Goal: Information Seeking & Learning: Learn about a topic

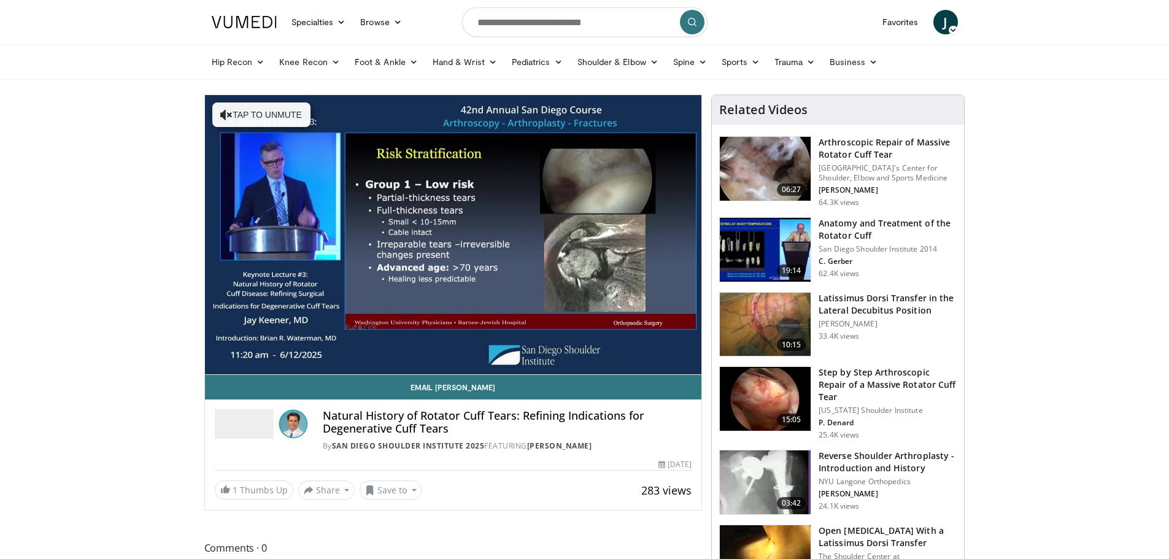
click at [941, 24] on span "J" at bounding box center [946, 22] width 25 height 25
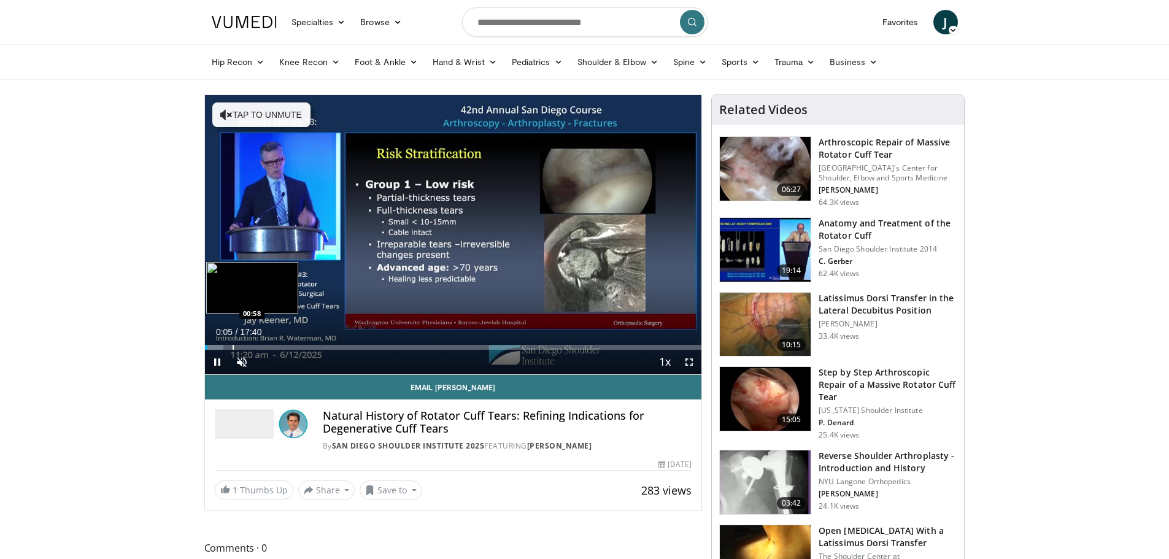
click at [233, 343] on div "Loaded : 3.78% 00:05 00:58" at bounding box center [453, 344] width 497 height 12
click at [303, 348] on div "Progress Bar" at bounding box center [303, 347] width 1 height 5
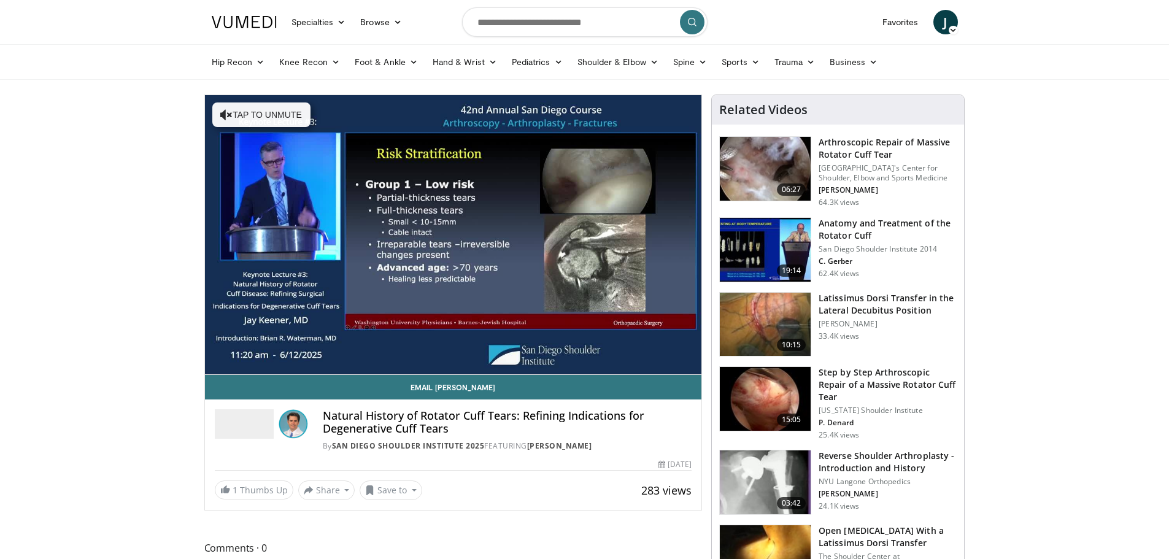
click at [247, 20] on img at bounding box center [244, 22] width 65 height 12
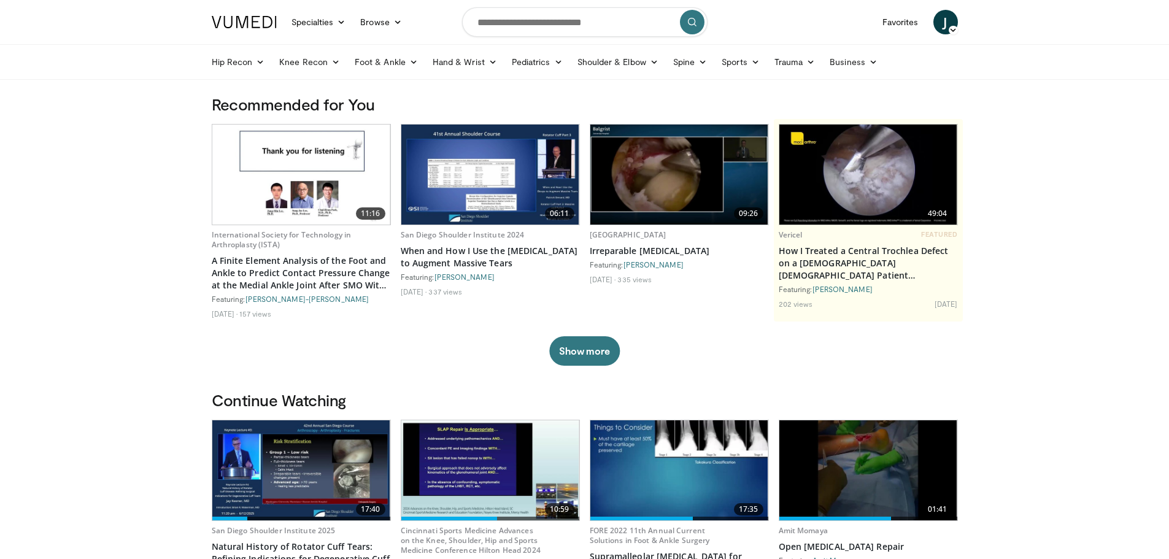
drag, startPoint x: 1123, startPoint y: 0, endPoint x: 1099, endPoint y: 116, distance: 118.5
click at [396, 64] on link "Foot & Ankle" at bounding box center [386, 62] width 78 height 25
click at [384, 150] on link "Ankle" at bounding box center [421, 150] width 146 height 20
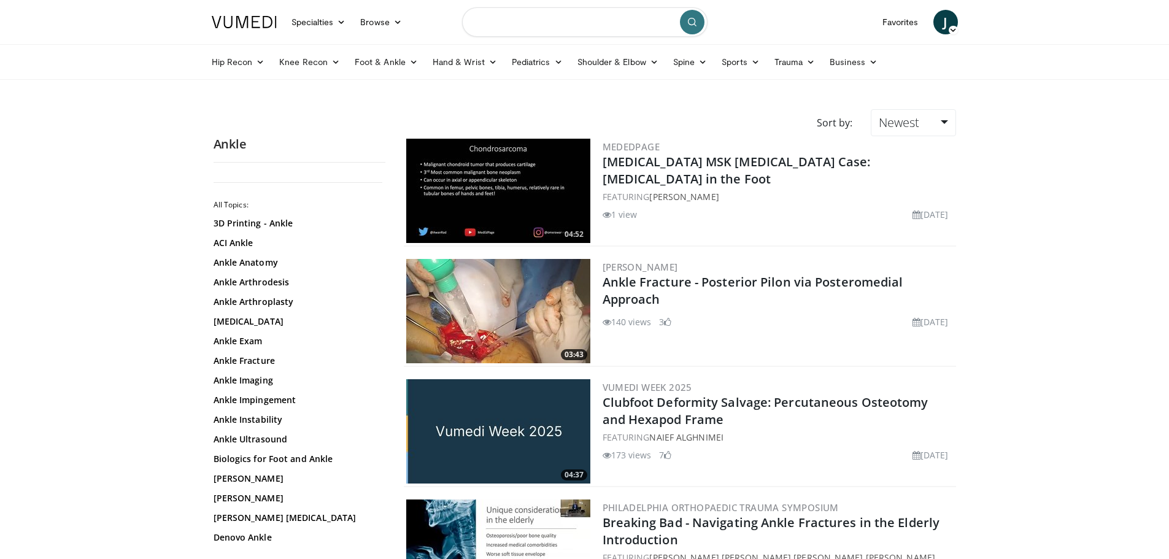
click at [525, 26] on input "Search topics, interventions" at bounding box center [585, 21] width 246 height 29
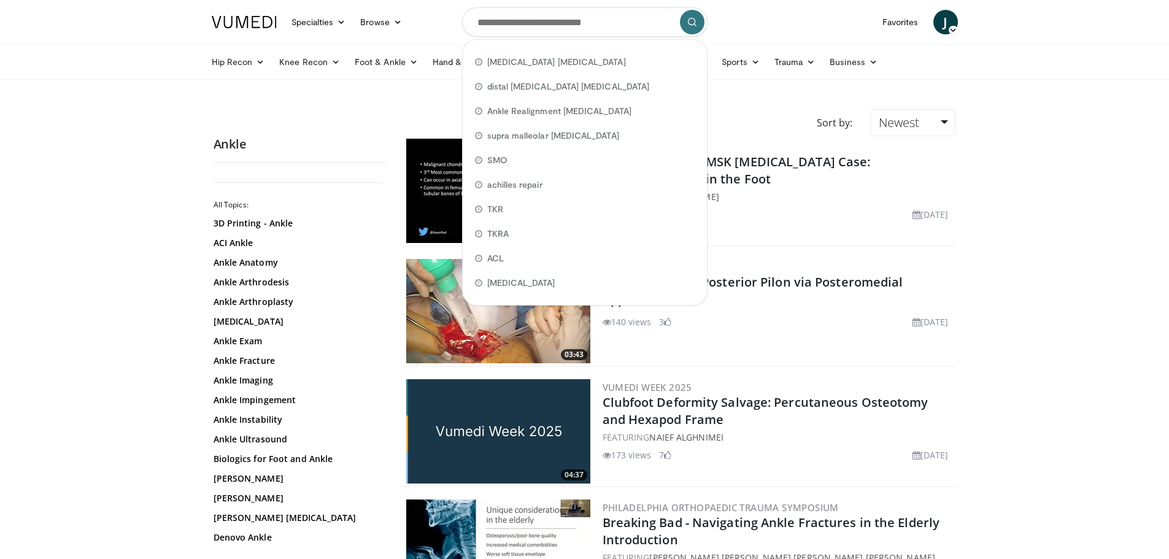
click at [947, 25] on span "J" at bounding box center [946, 22] width 25 height 25
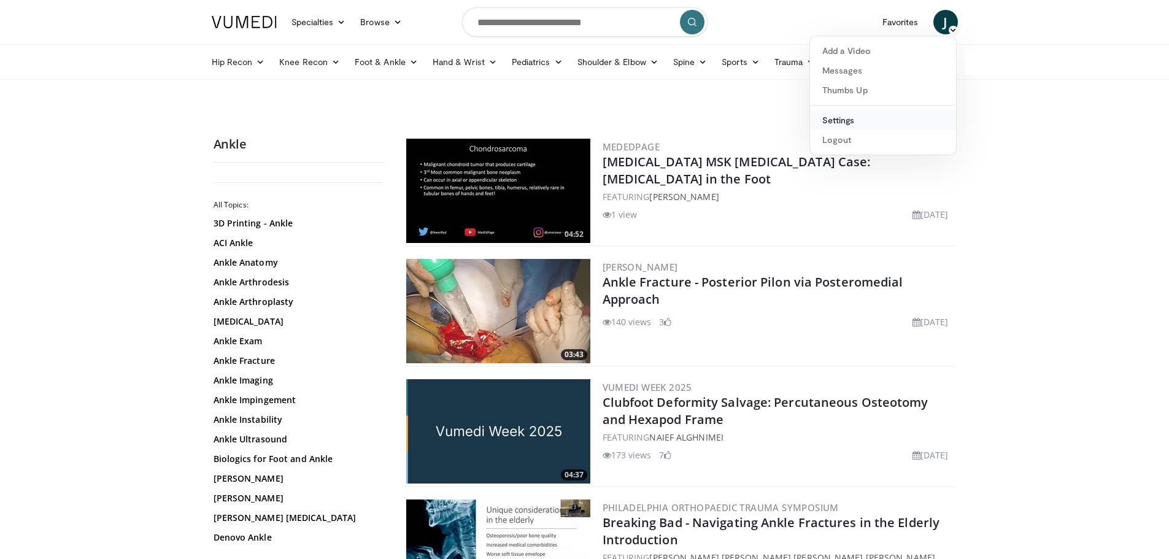
click at [856, 121] on link "Settings" at bounding box center [883, 120] width 146 height 20
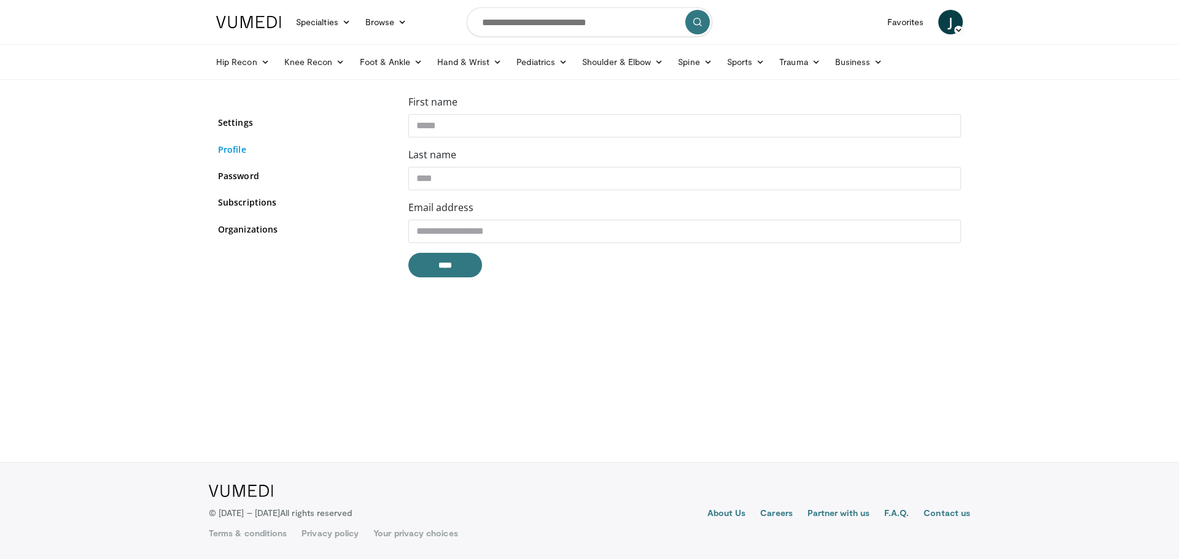
click at [249, 147] on link "Profile" at bounding box center [304, 149] width 172 height 13
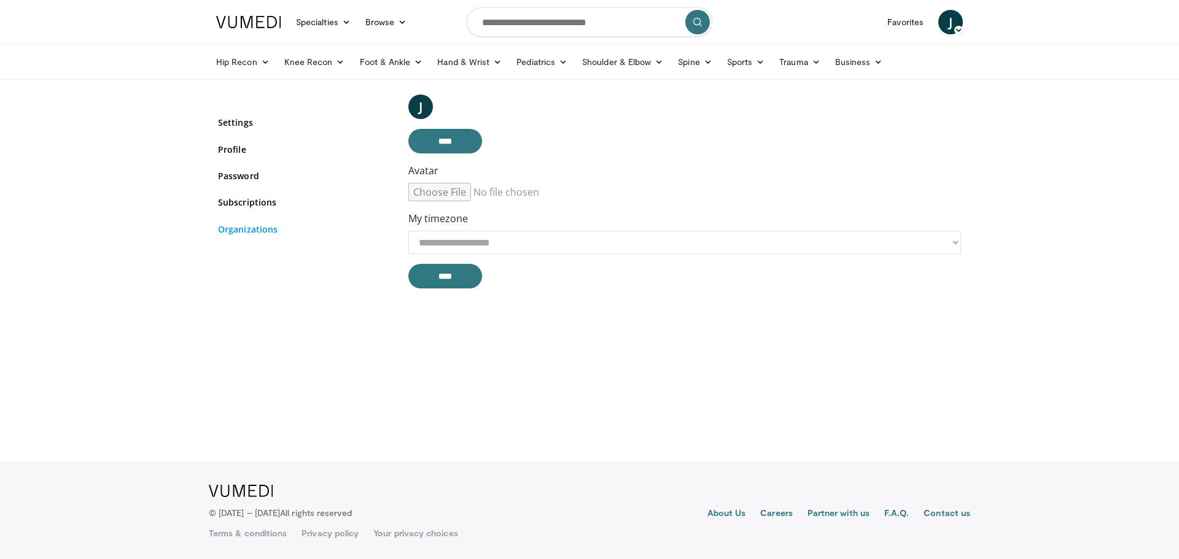
click at [259, 233] on link "Organizations" at bounding box center [304, 229] width 172 height 13
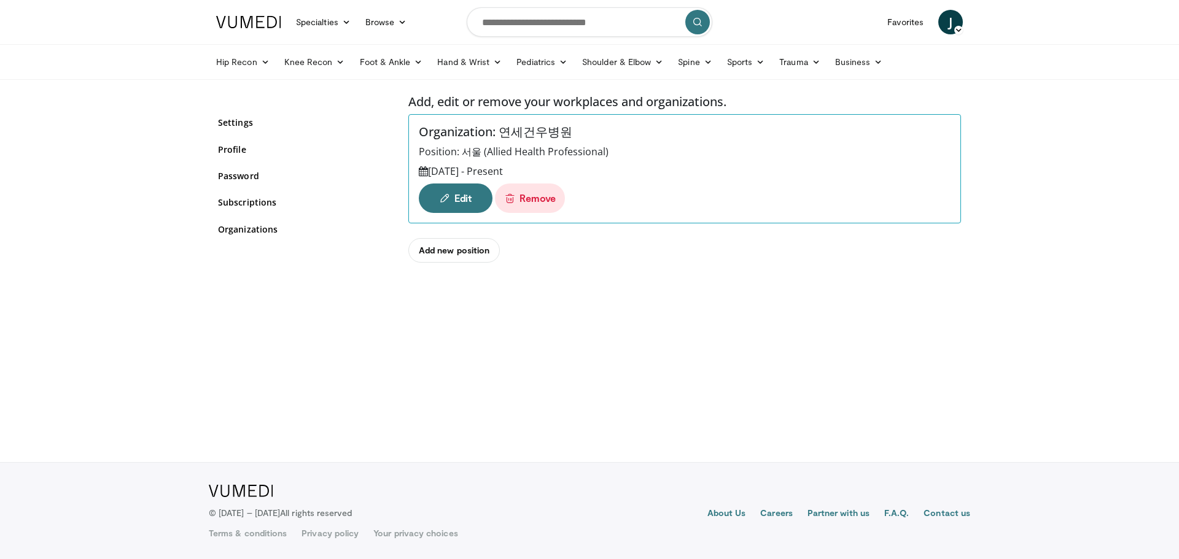
drag, startPoint x: 512, startPoint y: 169, endPoint x: 533, endPoint y: 168, distance: 21.5
click at [533, 168] on div "Jan 01, 2022 - Present" at bounding box center [685, 171] width 532 height 15
drag, startPoint x: 484, startPoint y: 149, endPoint x: 600, endPoint y: 150, distance: 116.0
click at [600, 150] on div "Position: 서울 (Allied Health Professional)" at bounding box center [685, 151] width 532 height 15
copy div "Allied Health Professional"
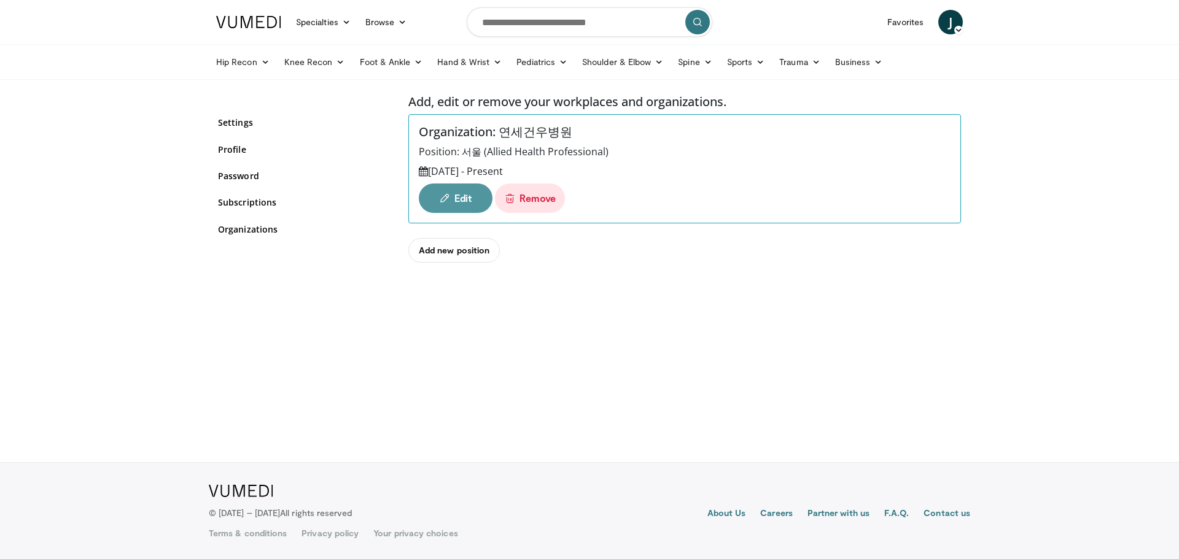
click at [453, 197] on link "Edit" at bounding box center [456, 198] width 74 height 29
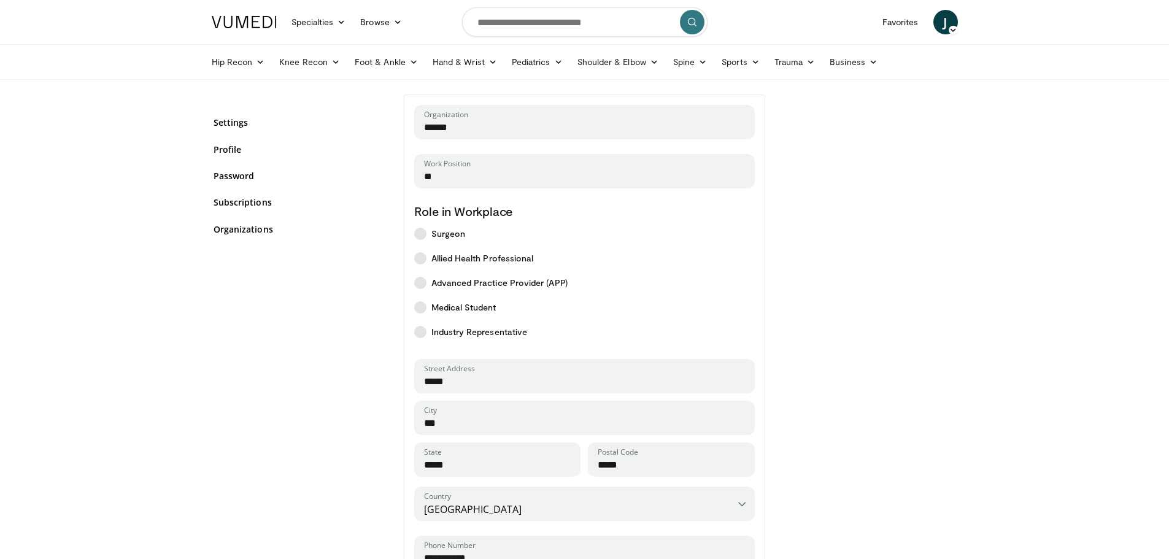
select select "*"
select select "****"
click at [265, 319] on div "Settings Profile Password Subscriptions Organizations" at bounding box center [299, 401] width 190 height 613
click at [379, 58] on link "Foot & Ankle" at bounding box center [386, 62] width 78 height 25
click at [558, 20] on input "Search topics, interventions" at bounding box center [585, 21] width 246 height 29
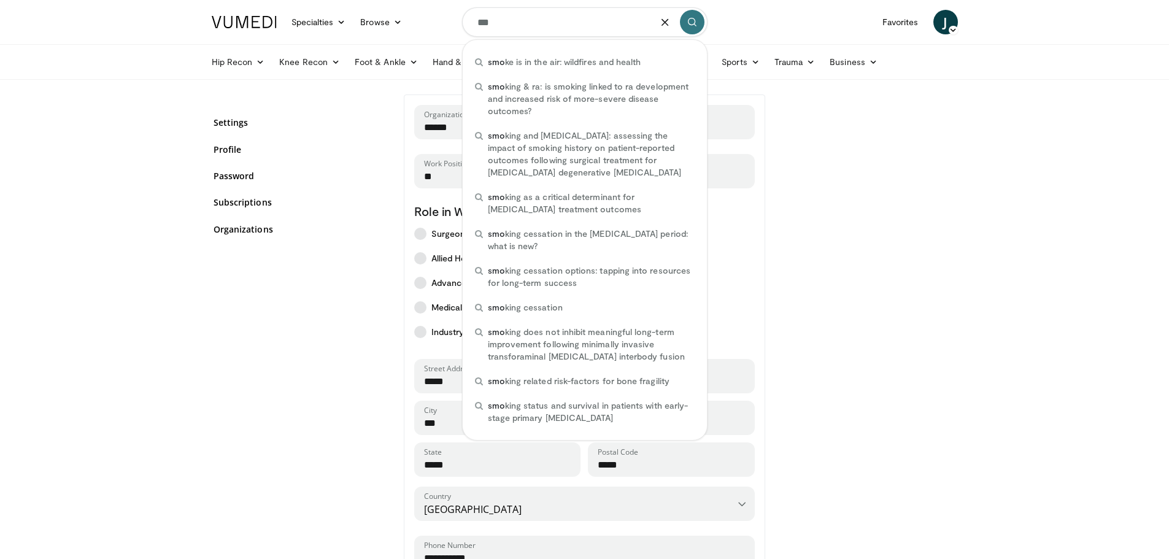
type input "***"
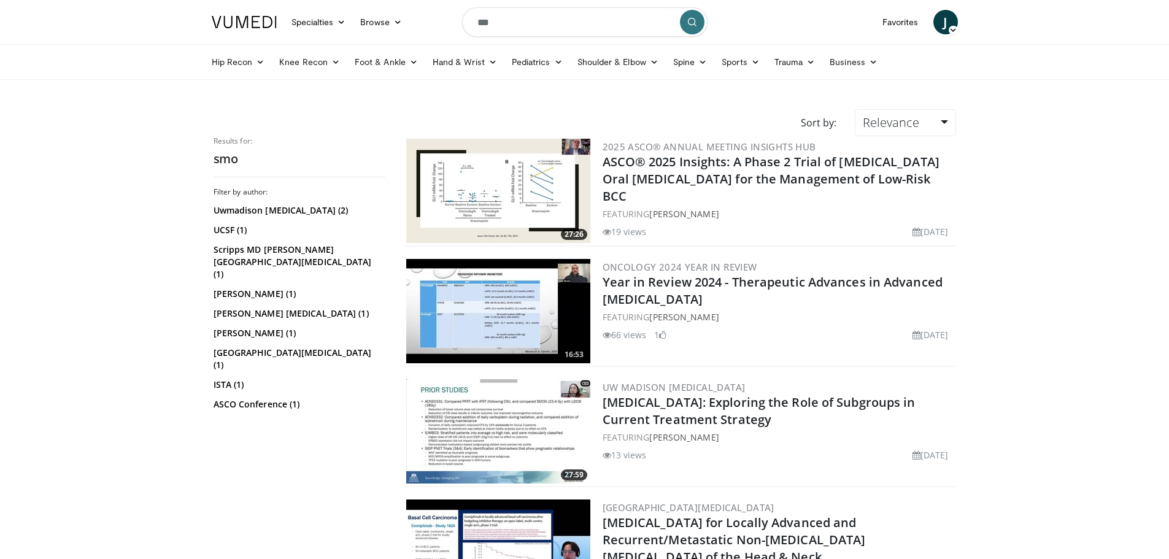
drag, startPoint x: 528, startPoint y: 21, endPoint x: 432, endPoint y: 14, distance: 96.0
click at [435, 14] on nav "Specialties Adult & Family Medicine Allergy, [MEDICAL_DATA], Immunology Anesthe…" at bounding box center [584, 22] width 761 height 44
type input "**********"
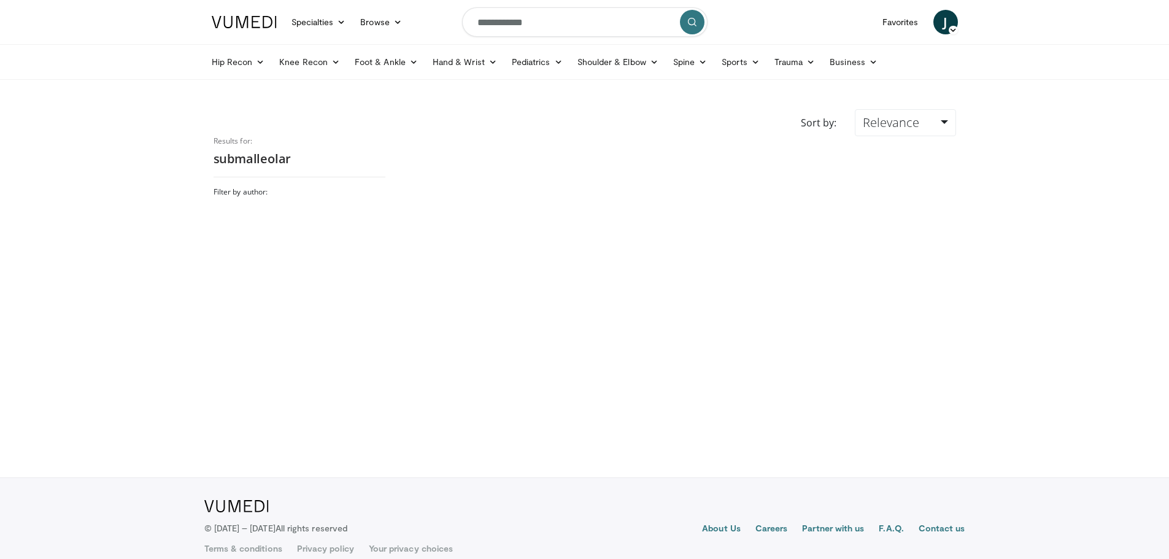
drag, startPoint x: 548, startPoint y: 26, endPoint x: 276, endPoint y: 1, distance: 272.5
click at [396, 20] on nav "Specialties Adult & Family Medicine Allergy, Asthma, Immunology Anesthesiology …" at bounding box center [584, 22] width 761 height 44
type input "**********"
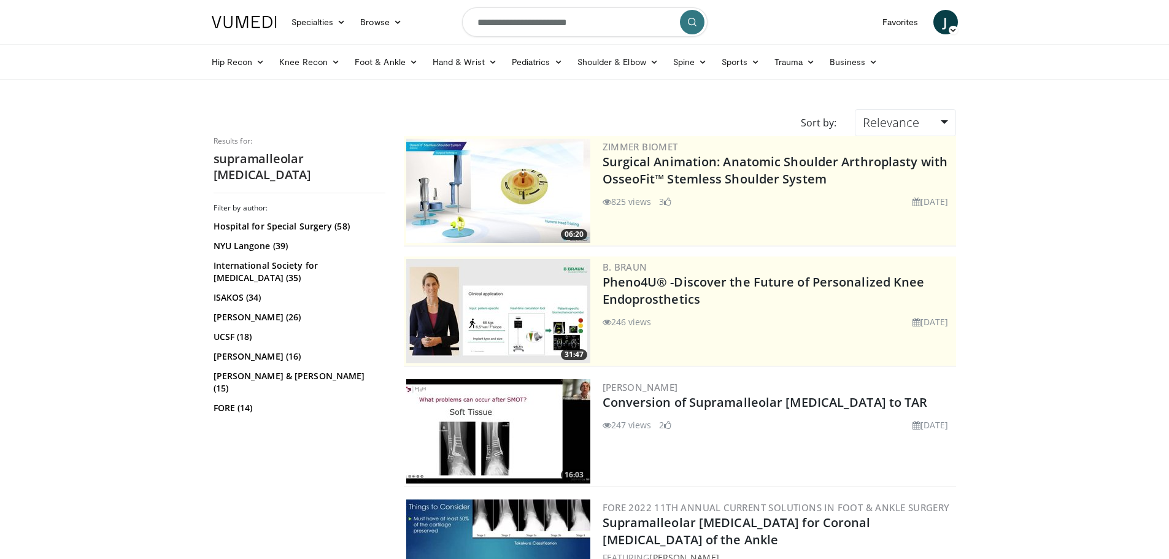
click at [557, 414] on img at bounding box center [498, 431] width 184 height 104
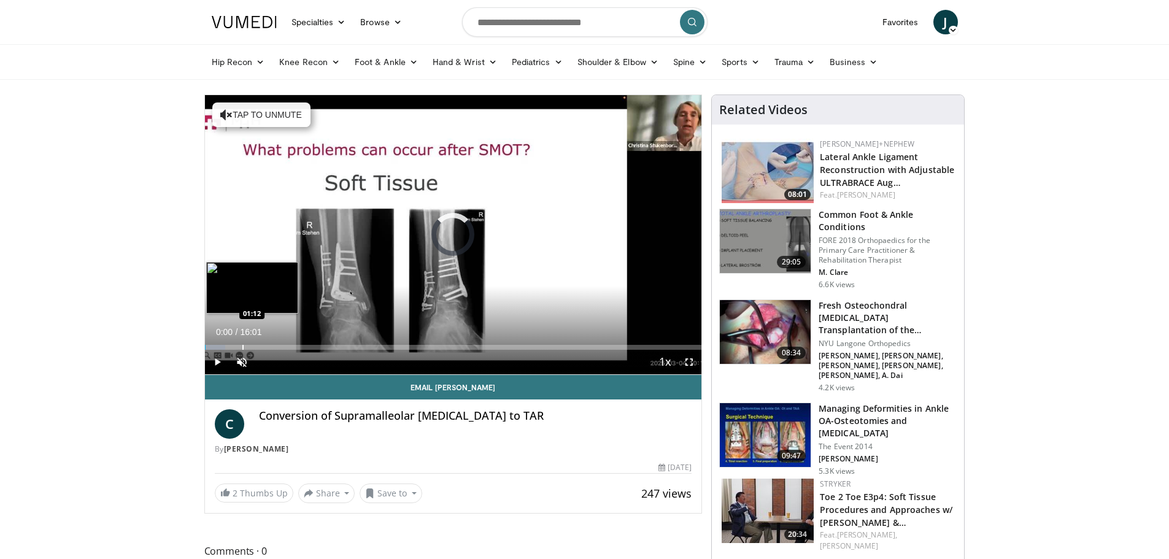
click at [242, 346] on div "Progress Bar" at bounding box center [242, 347] width 1 height 5
click at [269, 346] on div "Progress Bar" at bounding box center [269, 347] width 1 height 5
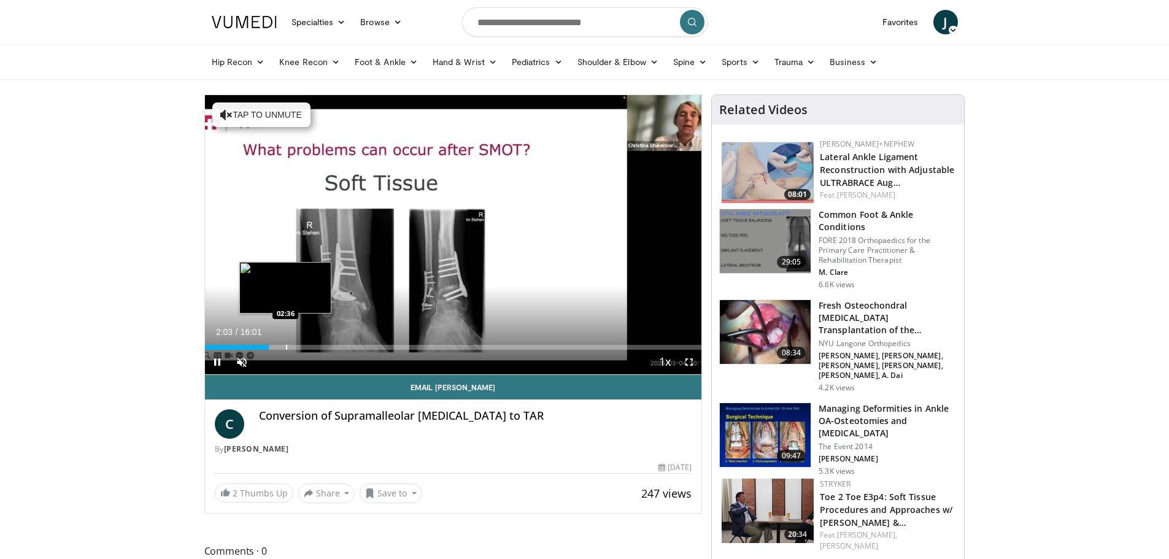
click at [287, 346] on div "Progress Bar" at bounding box center [286, 347] width 1 height 5
click at [321, 342] on div "Loaded : 17.52% 02:40 03:43" at bounding box center [453, 344] width 497 height 12
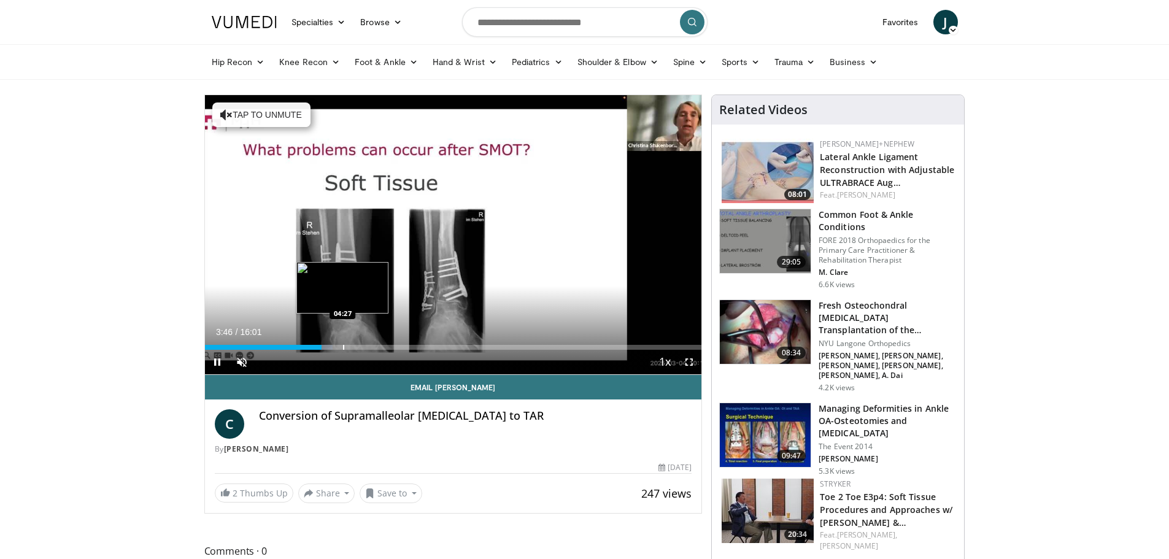
click at [343, 343] on div "Loaded : 25.77% 03:46 04:27" at bounding box center [453, 344] width 497 height 12
click at [390, 344] on div "Loaded : 27.83% 04:27 05:56" at bounding box center [453, 344] width 497 height 12
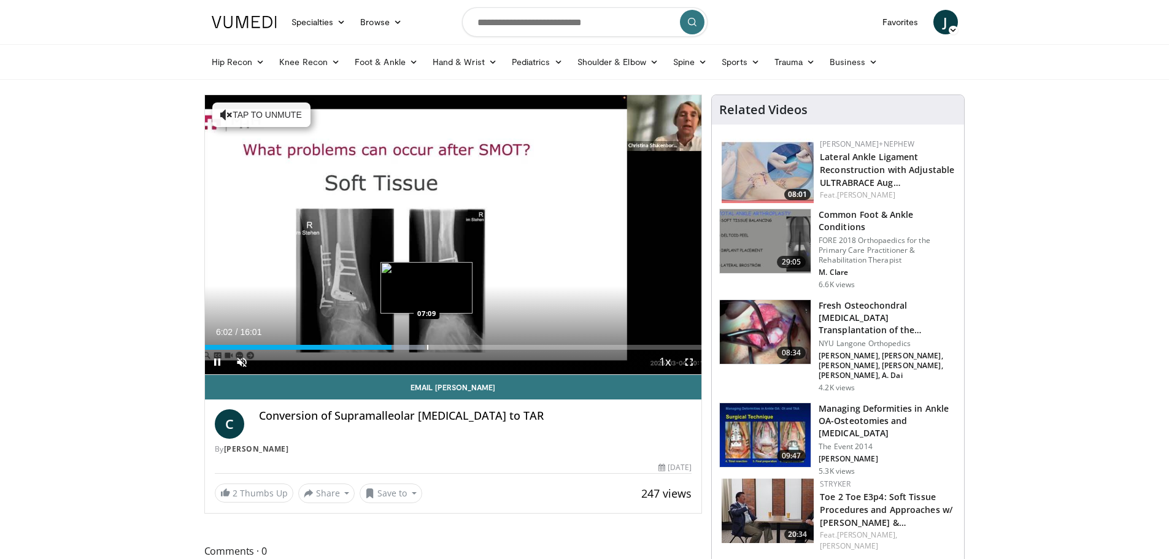
click at [427, 343] on div "10 seconds Tap to unmute" at bounding box center [453, 234] width 497 height 279
click at [481, 345] on div "Progress Bar" at bounding box center [481, 347] width 1 height 5
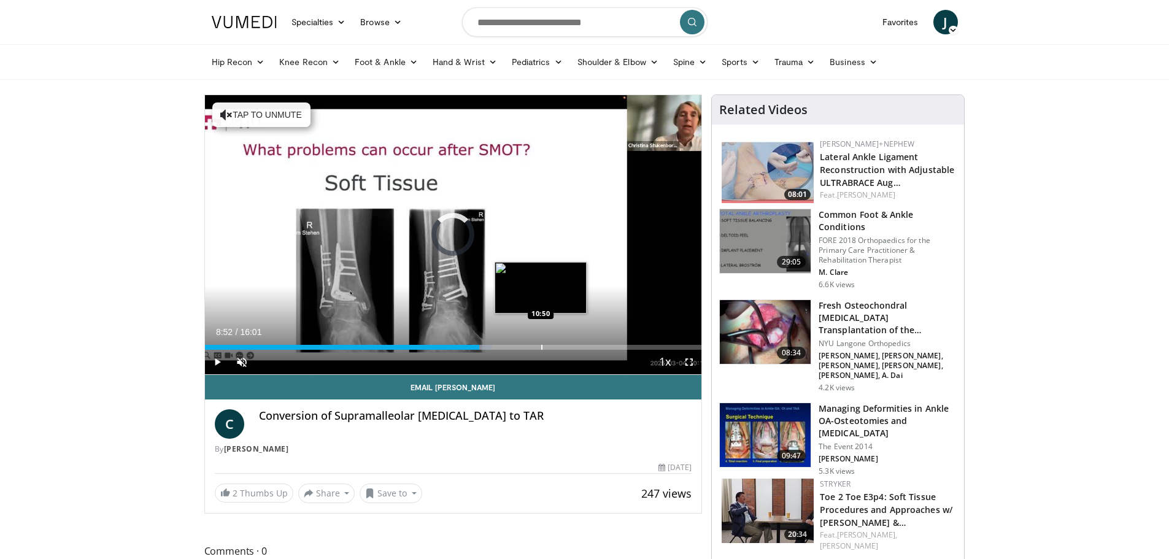
click at [541, 346] on div "Progress Bar" at bounding box center [541, 347] width 1 height 5
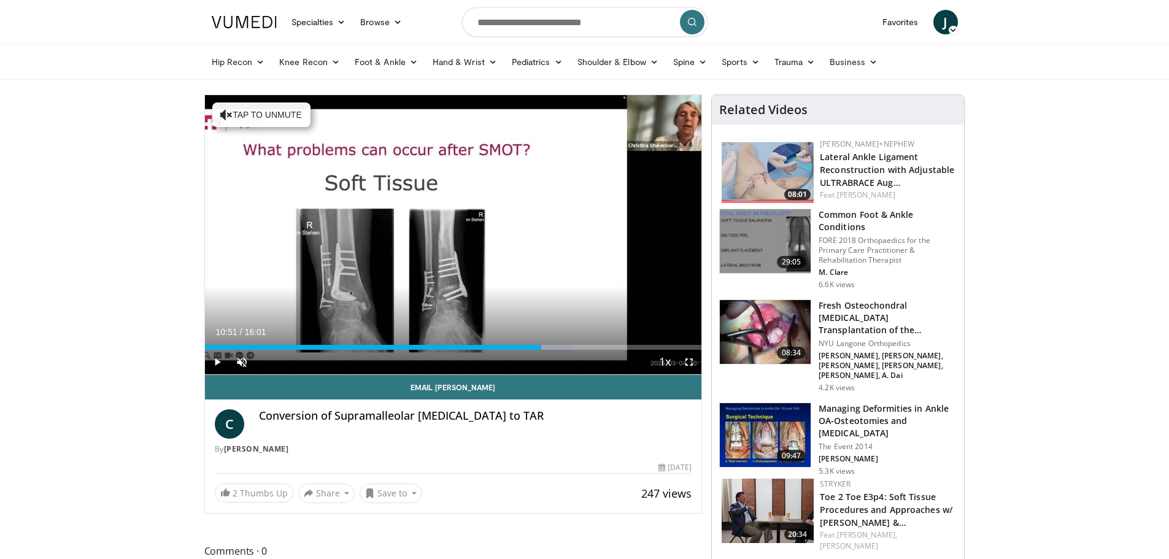
click at [254, 20] on img at bounding box center [244, 22] width 65 height 12
